Goal: Use online tool/utility: Utilize a website feature to perform a specific function

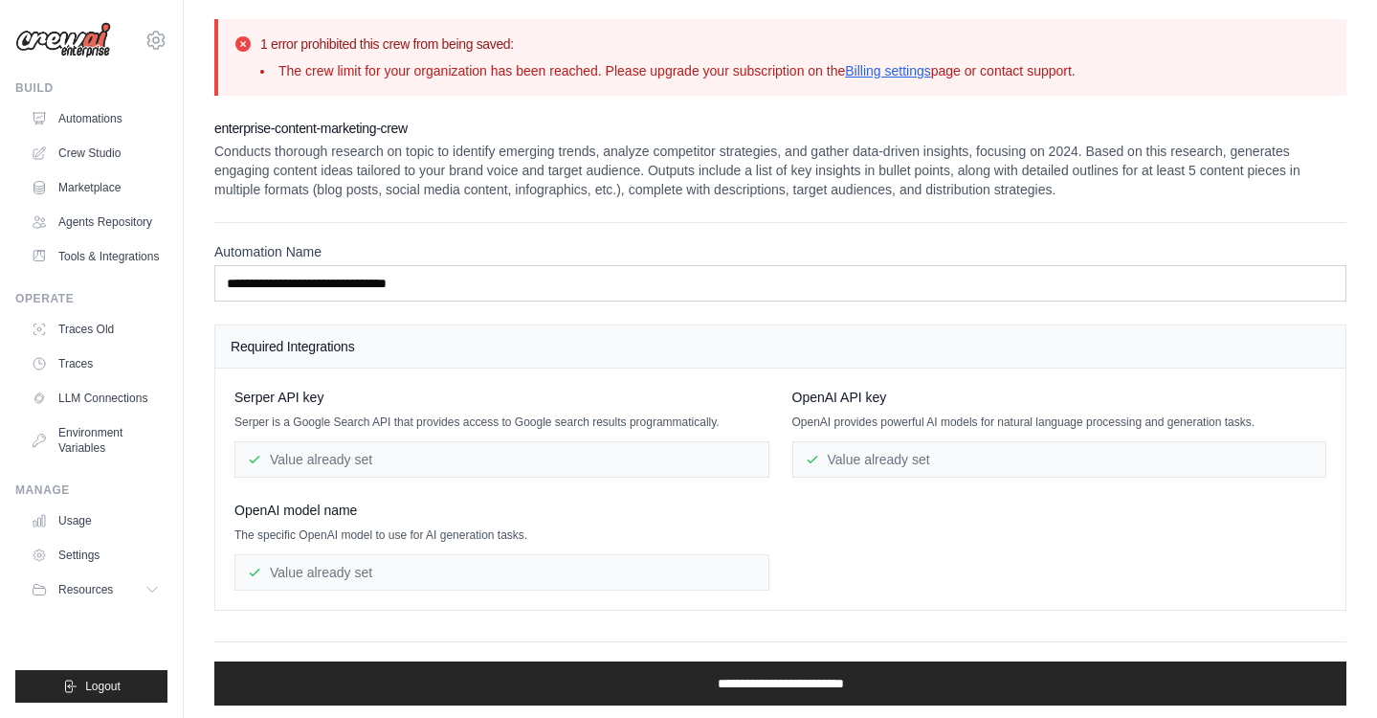
click at [53, 46] on img at bounding box center [63, 40] width 96 height 36
click at [88, 52] on img at bounding box center [63, 40] width 96 height 36
click at [30, 91] on div "Build" at bounding box center [91, 87] width 152 height 15
click at [85, 29] on img at bounding box center [63, 40] width 96 height 36
click at [68, 36] on img at bounding box center [63, 40] width 96 height 36
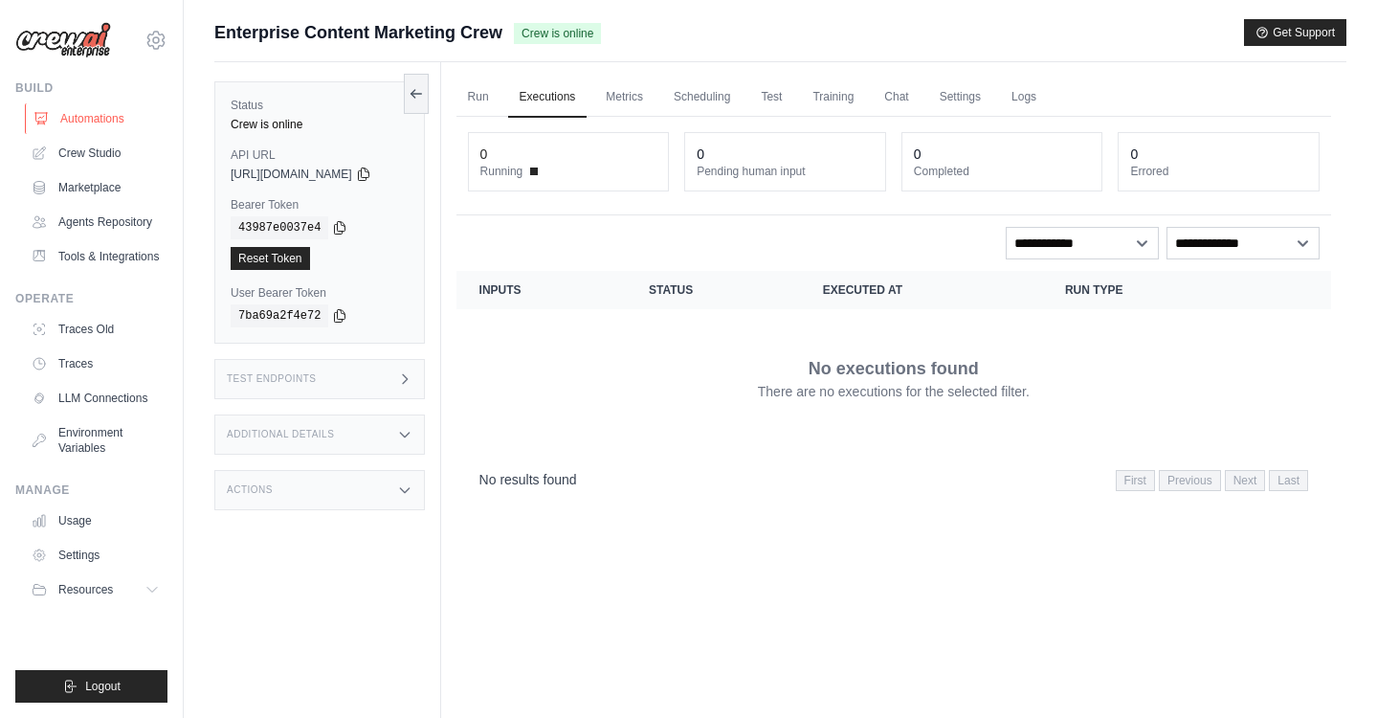
click at [91, 122] on link "Automations" at bounding box center [97, 118] width 145 height 31
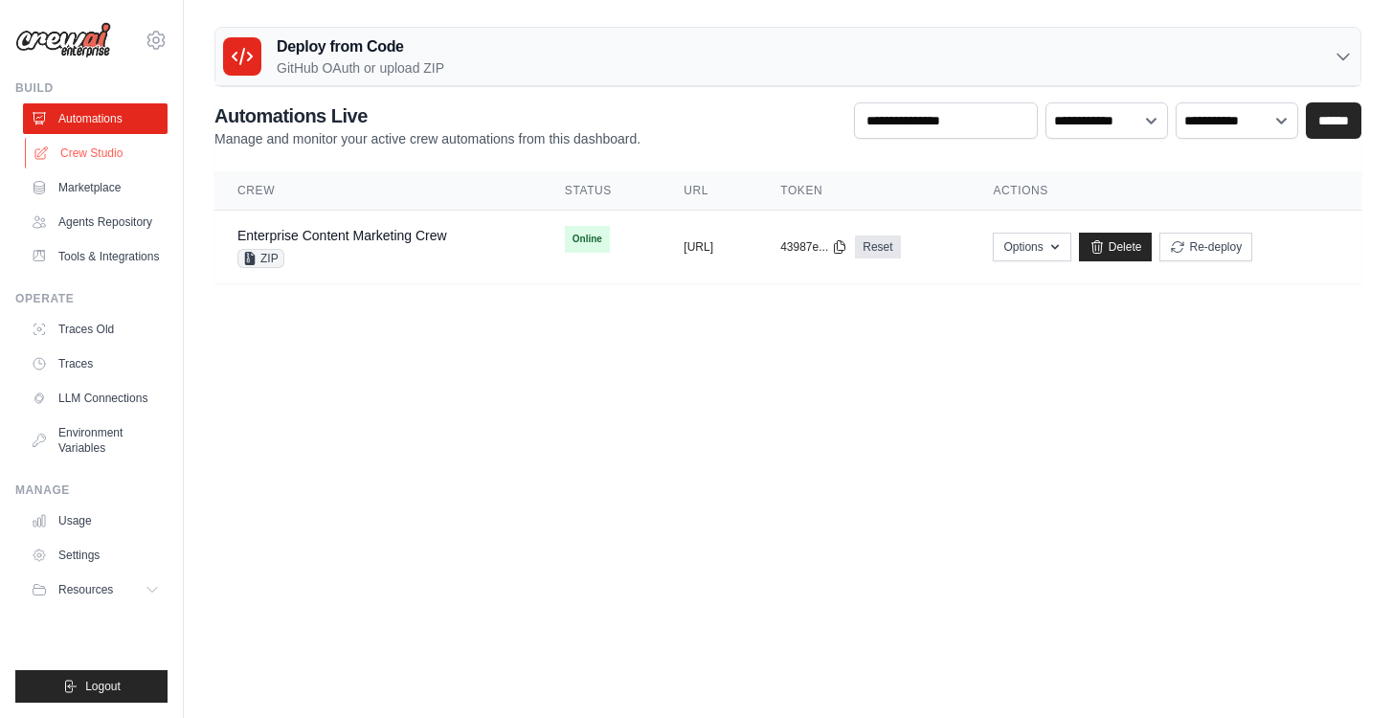
click at [88, 155] on link "Crew Studio" at bounding box center [97, 153] width 145 height 31
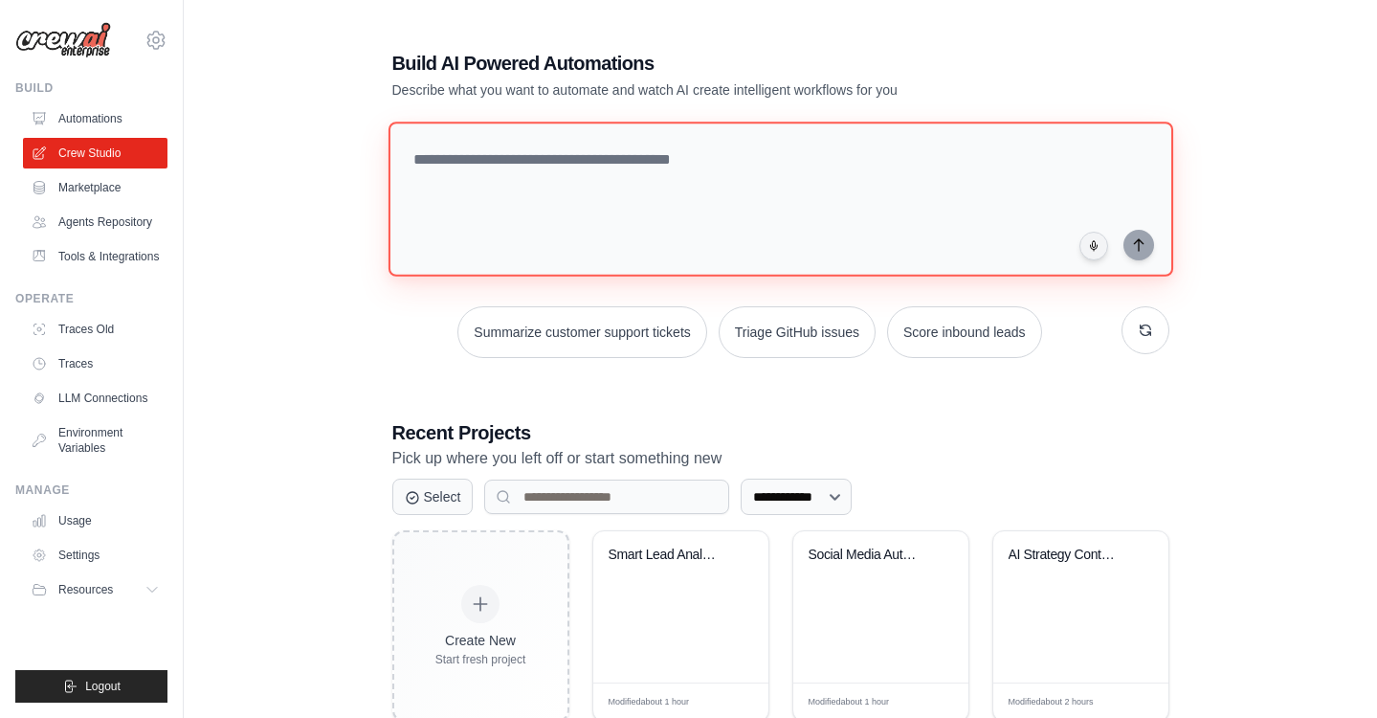
click at [487, 189] on textarea at bounding box center [780, 199] width 785 height 155
paste textarea "**********"
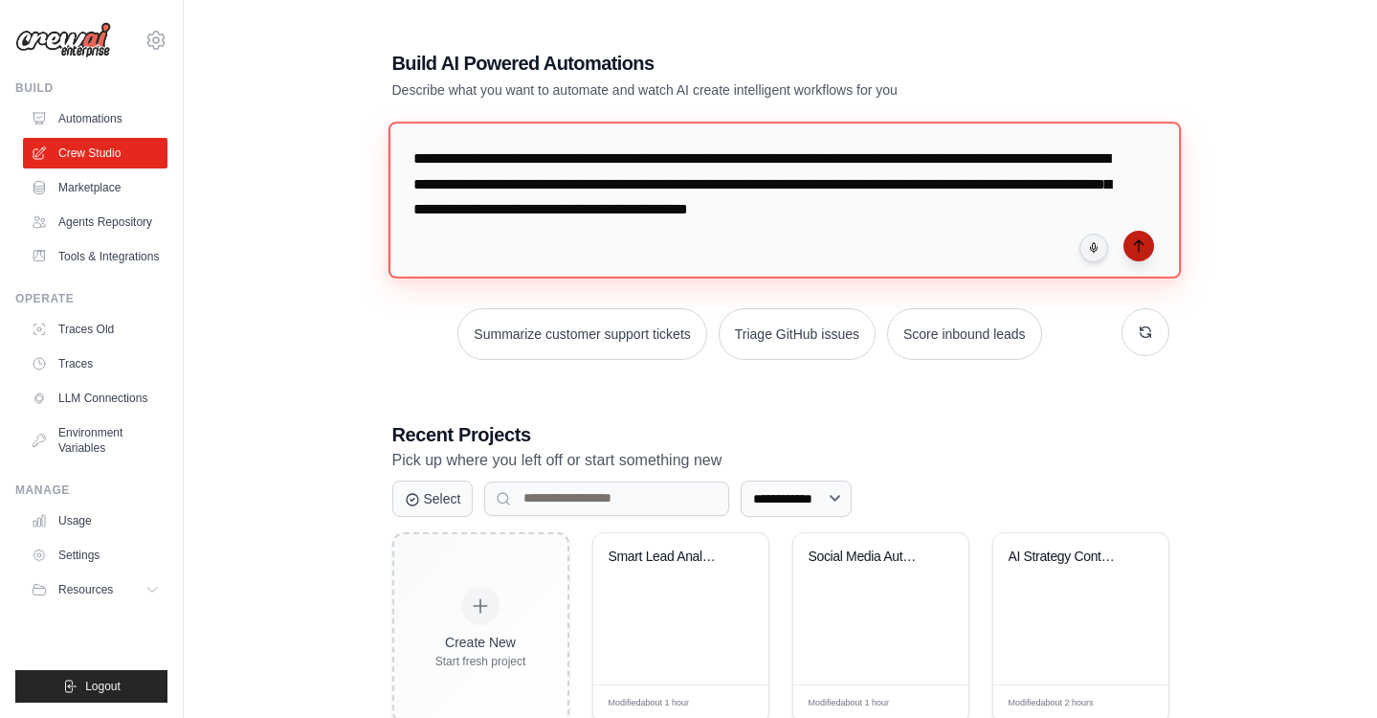
type textarea "**********"
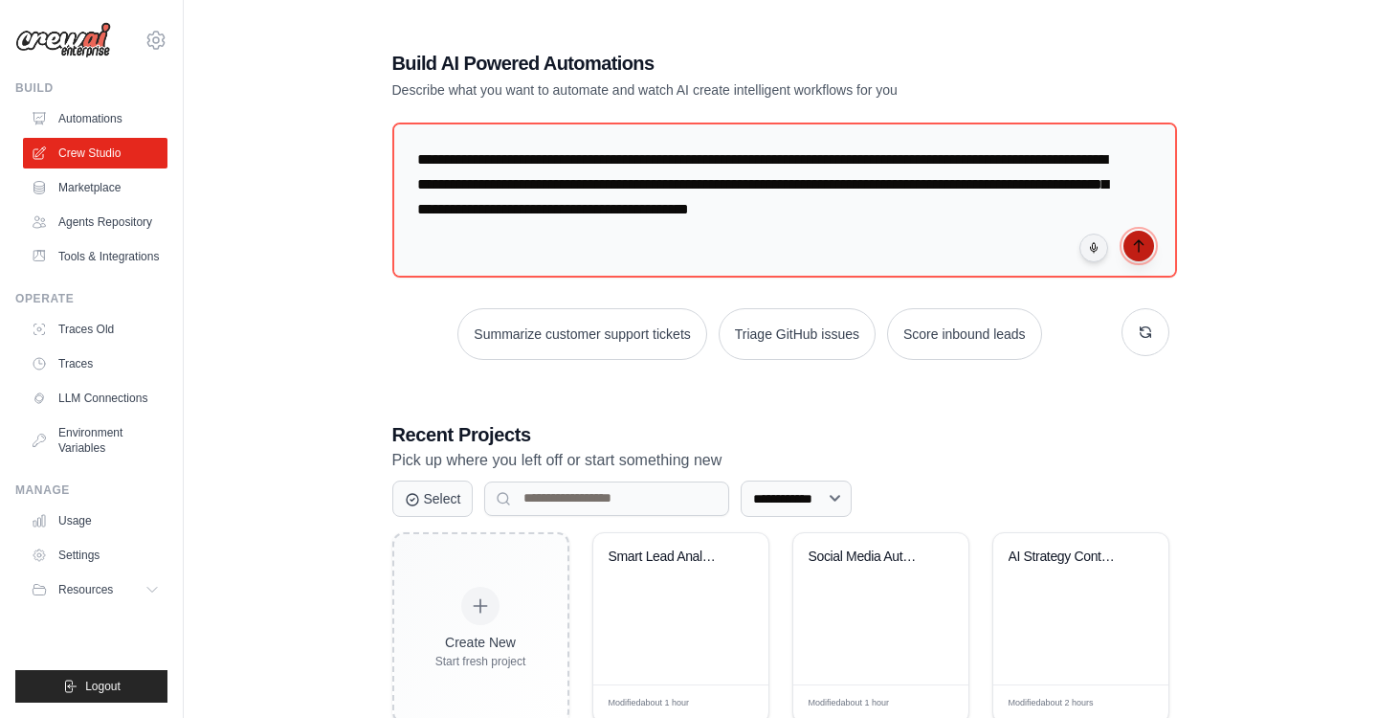
click at [1138, 254] on button "submit" at bounding box center [1139, 246] width 31 height 31
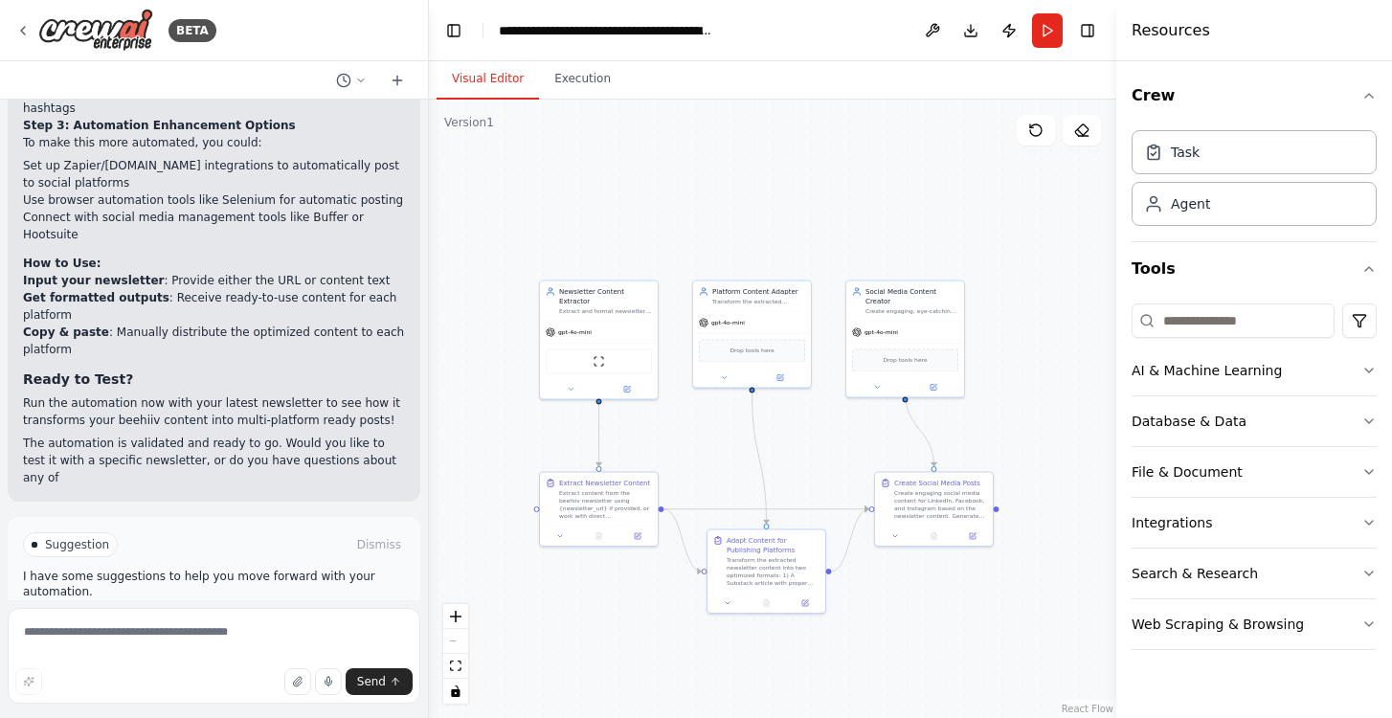
scroll to position [2736, 0]
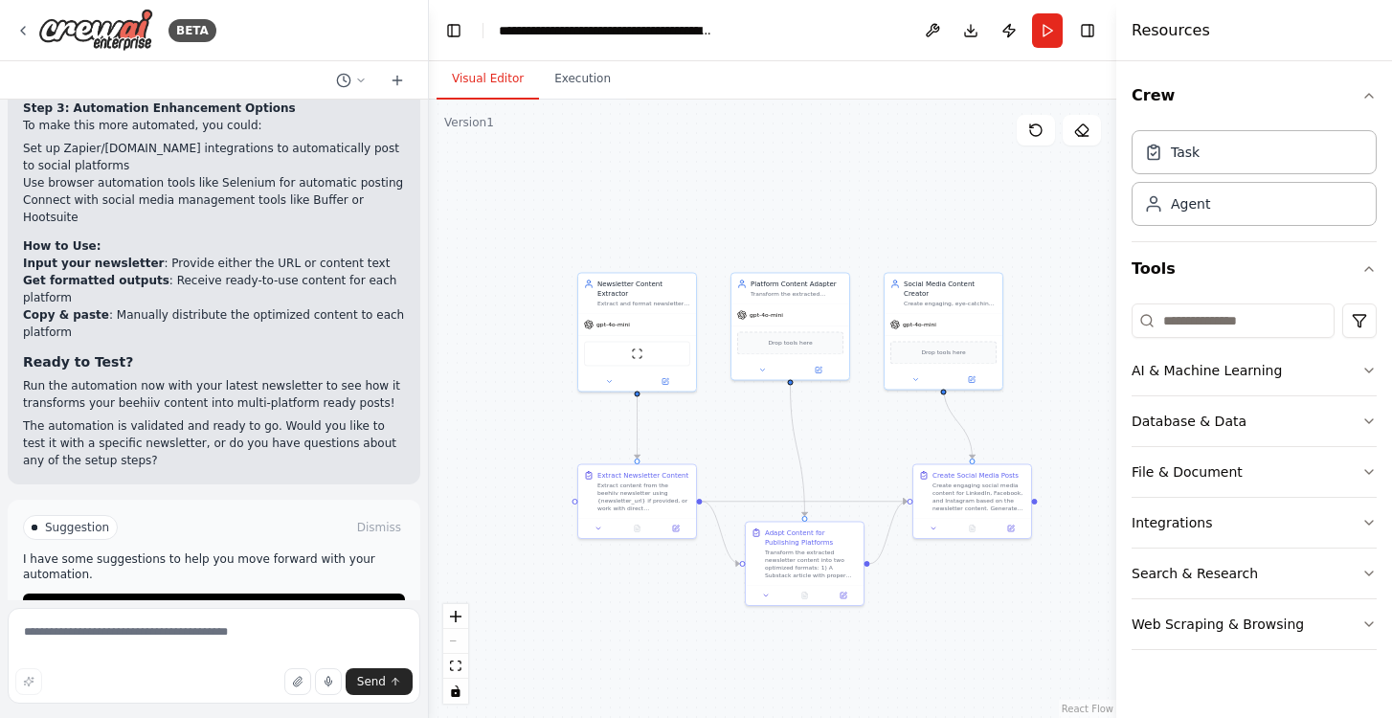
drag, startPoint x: 889, startPoint y: 232, endPoint x: 704, endPoint y: 229, distance: 184.8
click at [704, 229] on div ".deletable-edge-delete-btn { width: 20px; height: 20px; border: 0px solid #ffff…" at bounding box center [772, 409] width 687 height 618
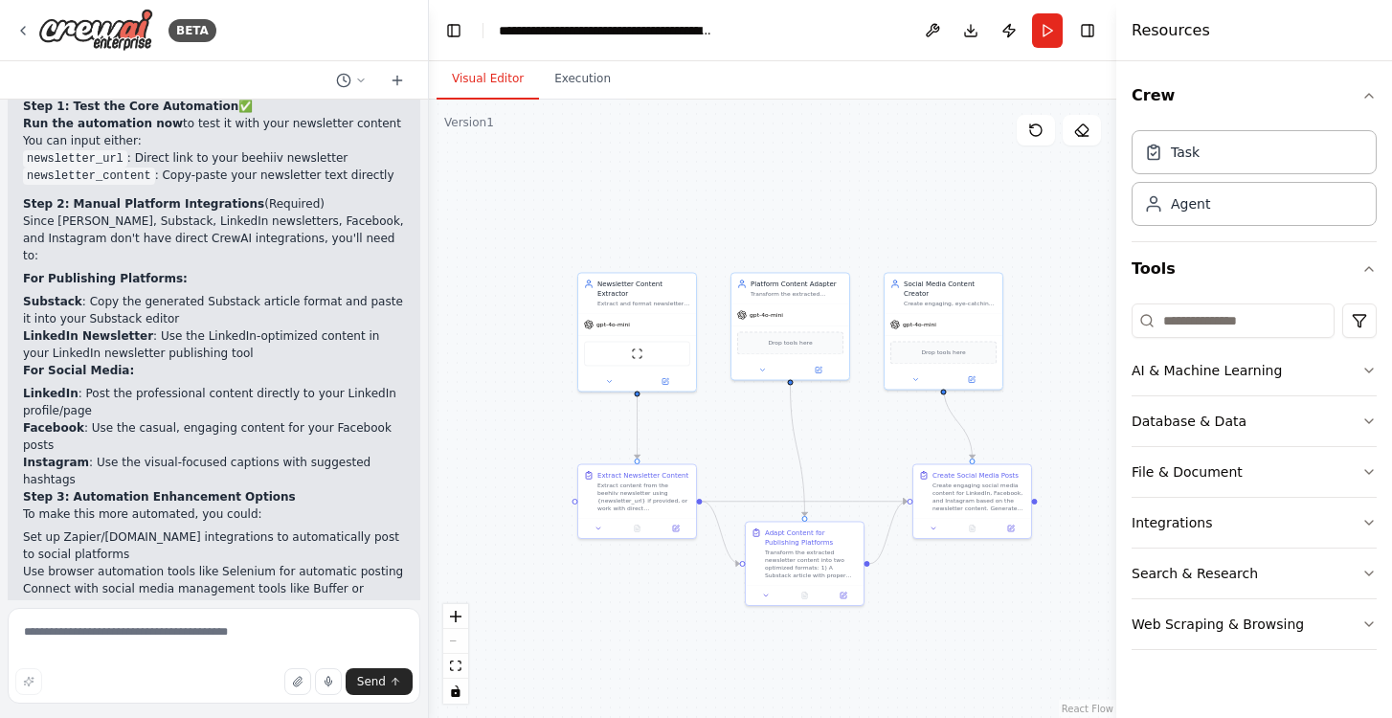
scroll to position [2110, 0]
